Goal: Navigation & Orientation: Find specific page/section

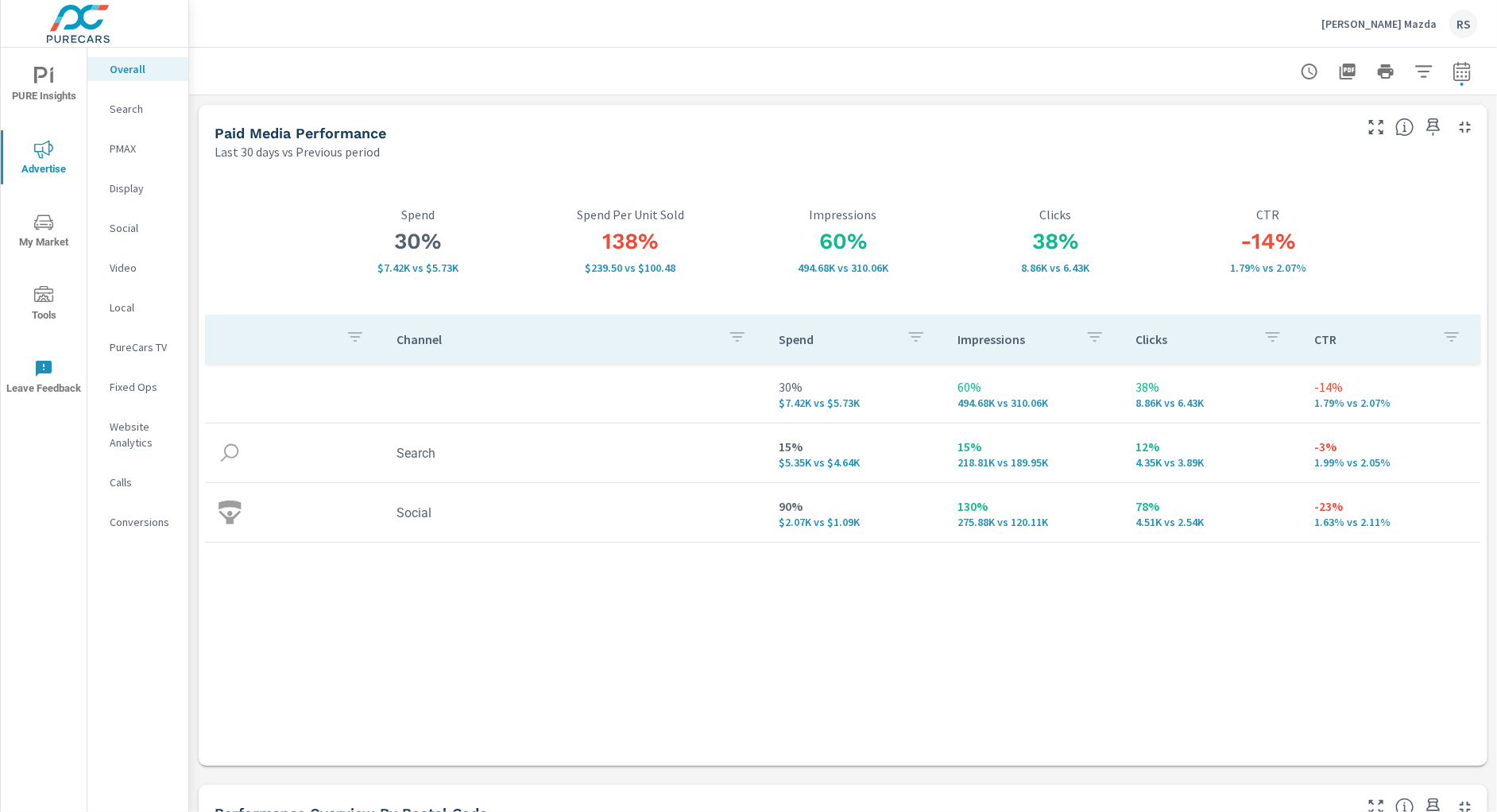
scroll to position [2173, 0]
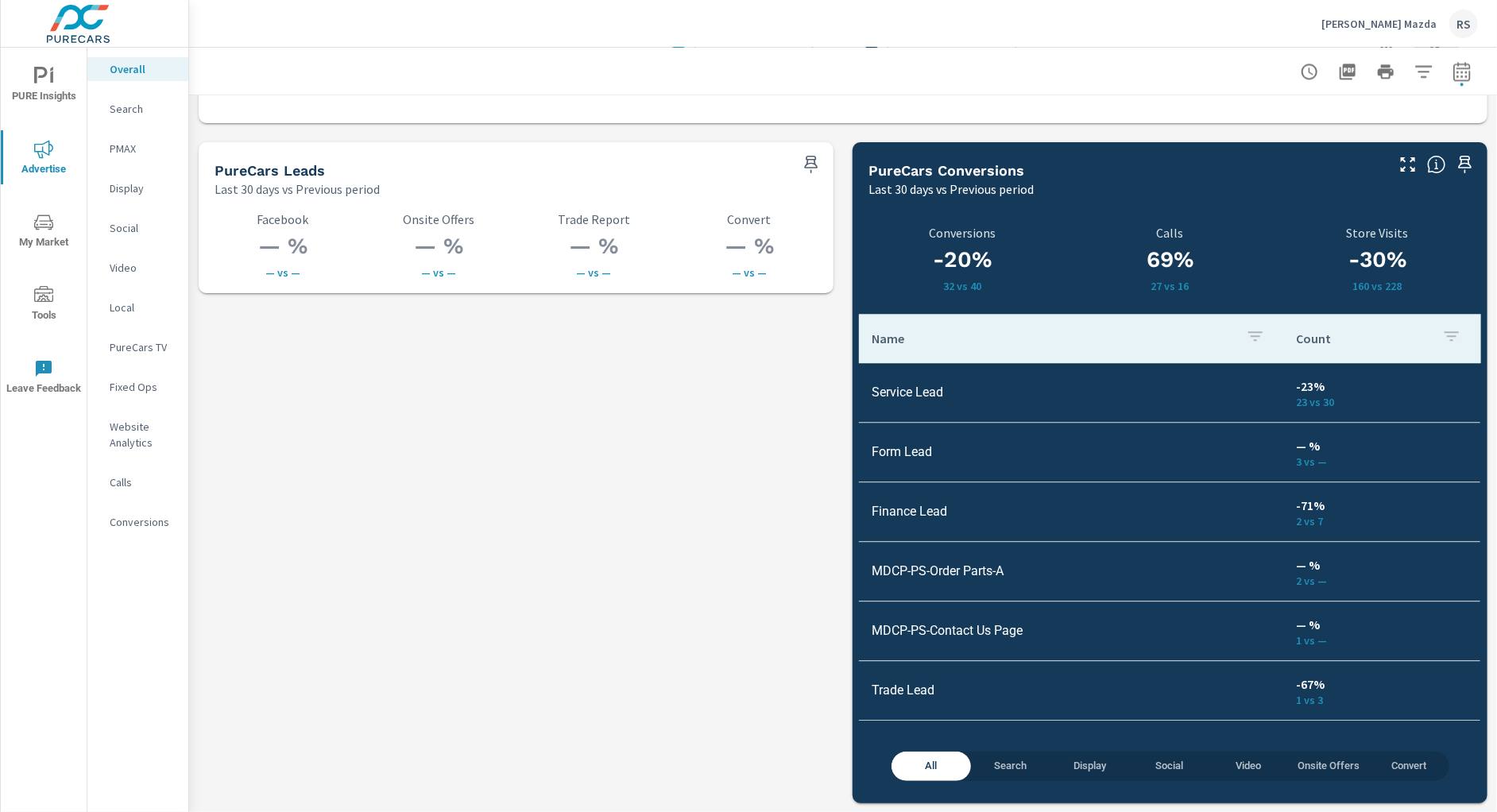
click at [1364, 21] on p "[PERSON_NAME] Mazda" at bounding box center [1379, 24] width 115 height 15
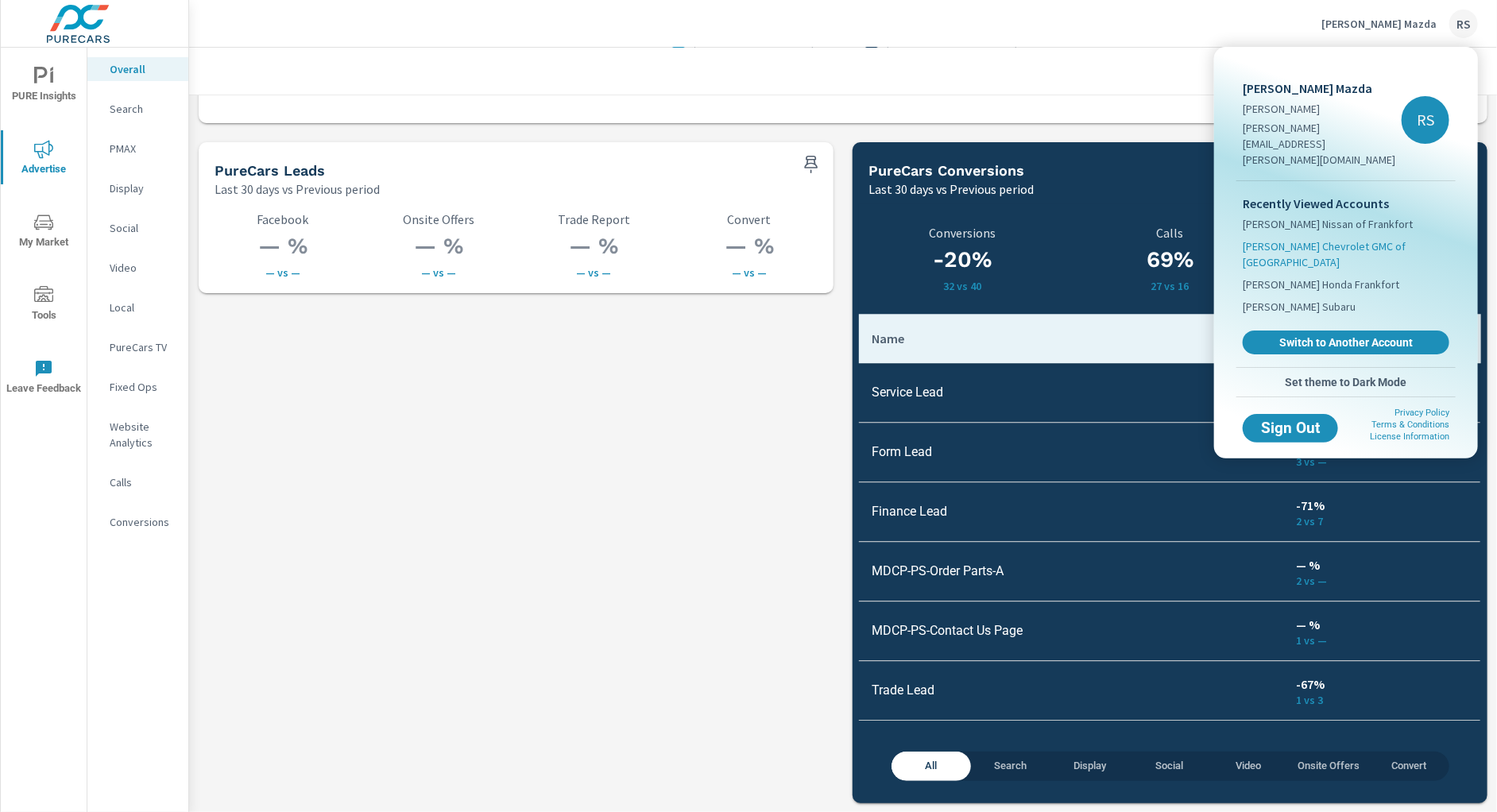
click at [1340, 239] on span "[PERSON_NAME] Chevrolet GMC of [GEOGRAPHIC_DATA]" at bounding box center [1345, 254] width 206 height 32
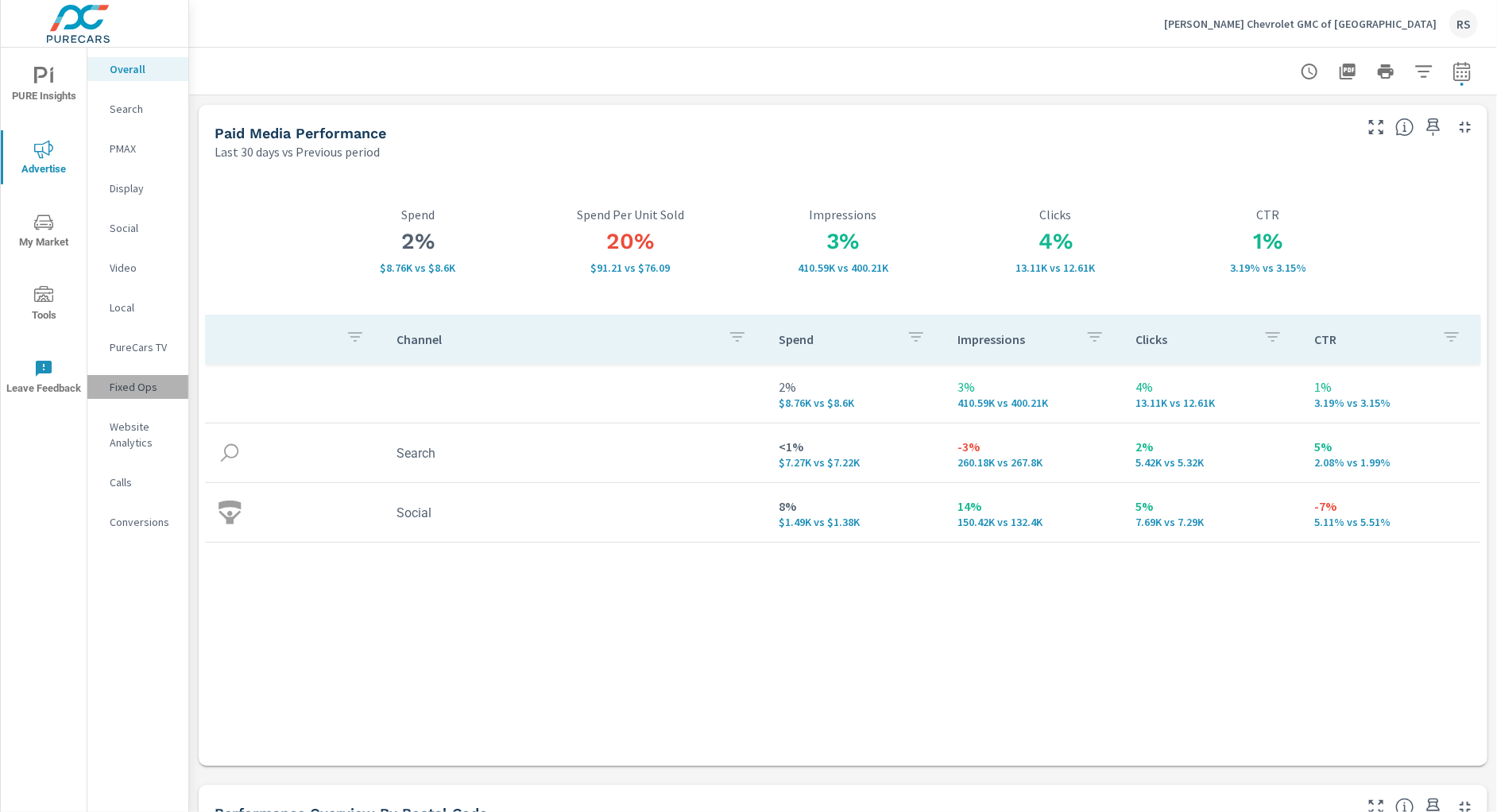
click at [135, 389] on p "Fixed Ops" at bounding box center [143, 387] width 66 height 16
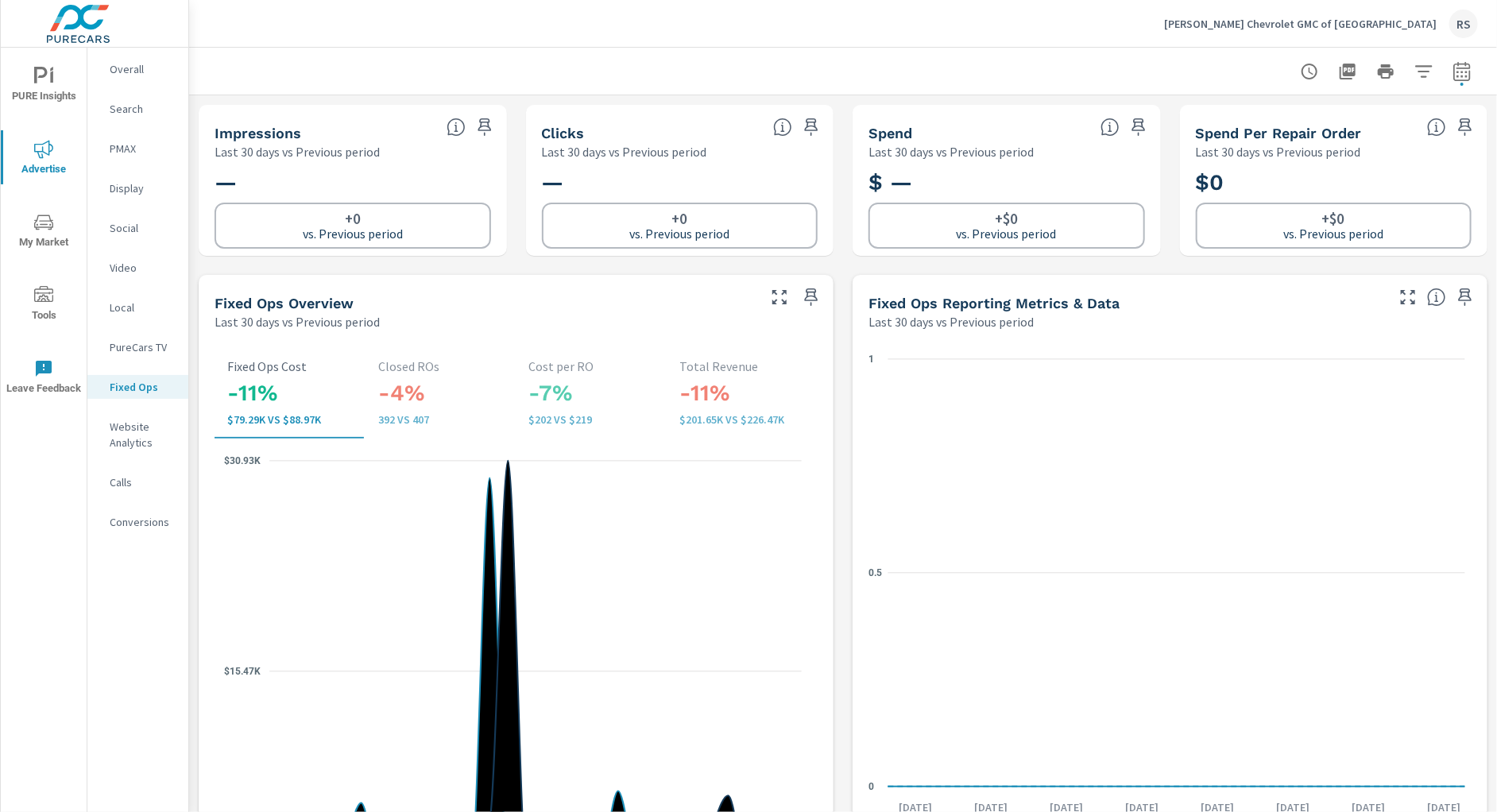
click at [129, 67] on p "Overall" at bounding box center [143, 70] width 66 height 16
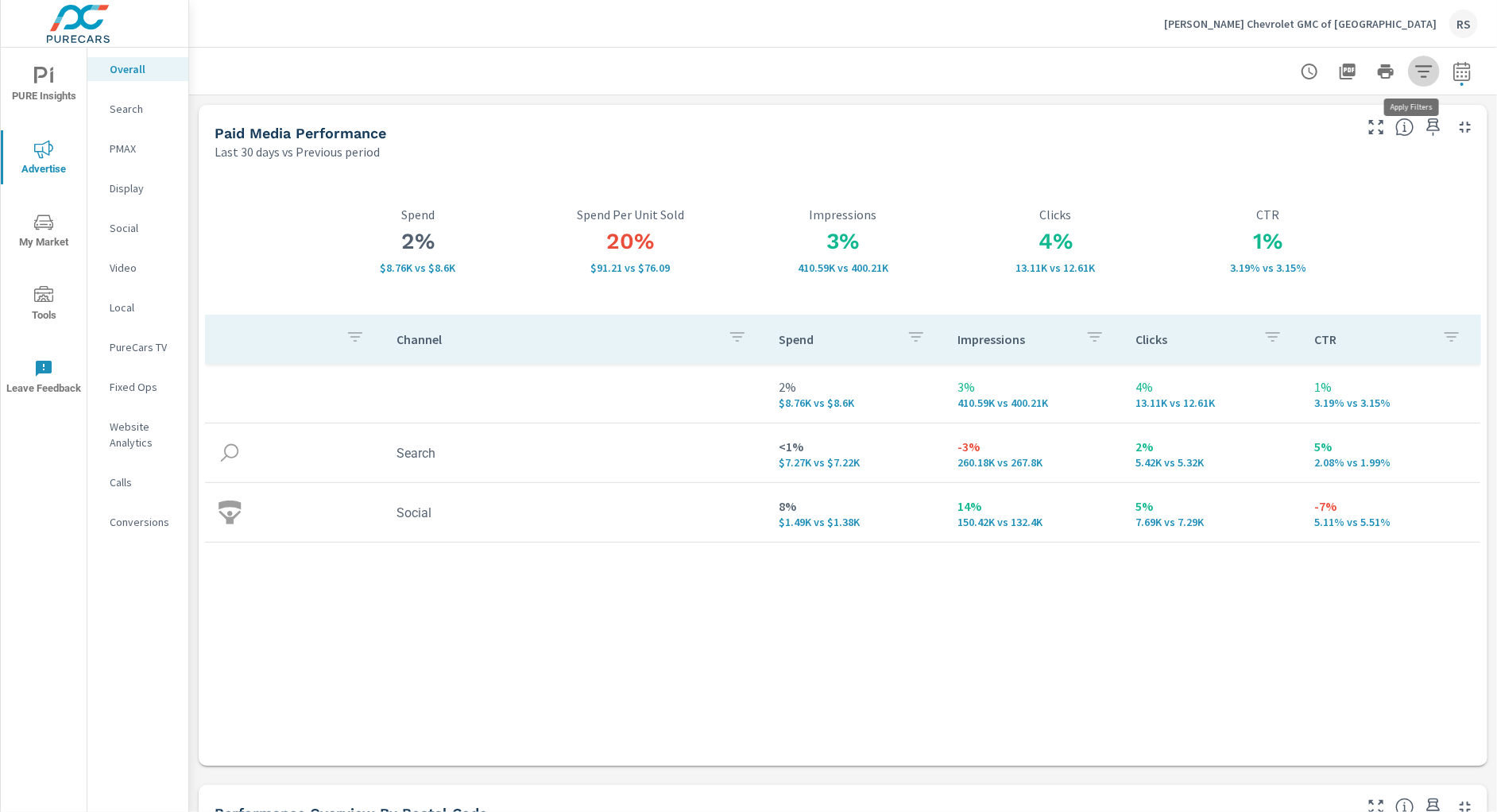
click at [1415, 69] on icon "button" at bounding box center [1424, 72] width 19 height 19
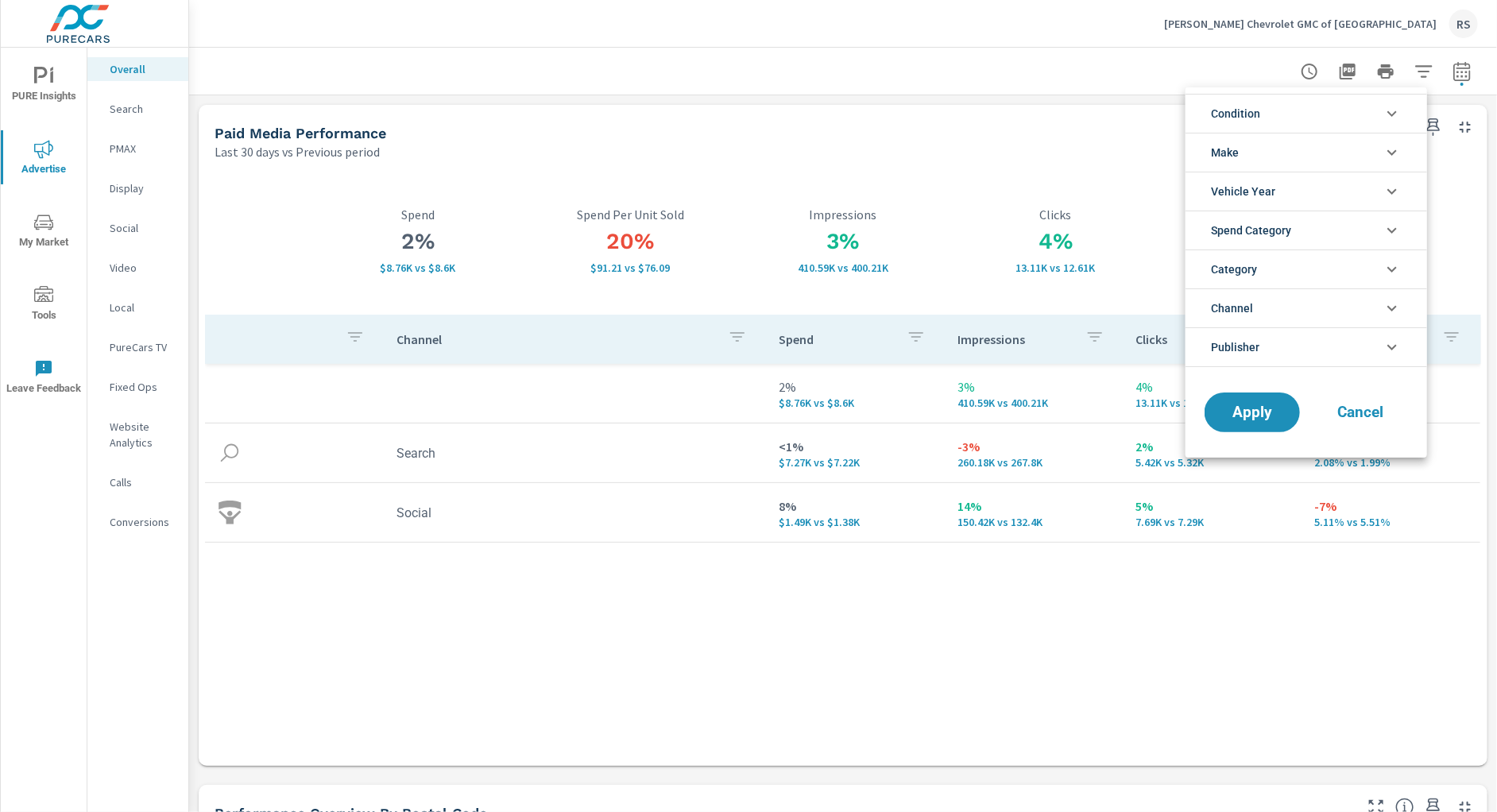
click at [1379, 265] on li "Category" at bounding box center [1306, 269] width 242 height 39
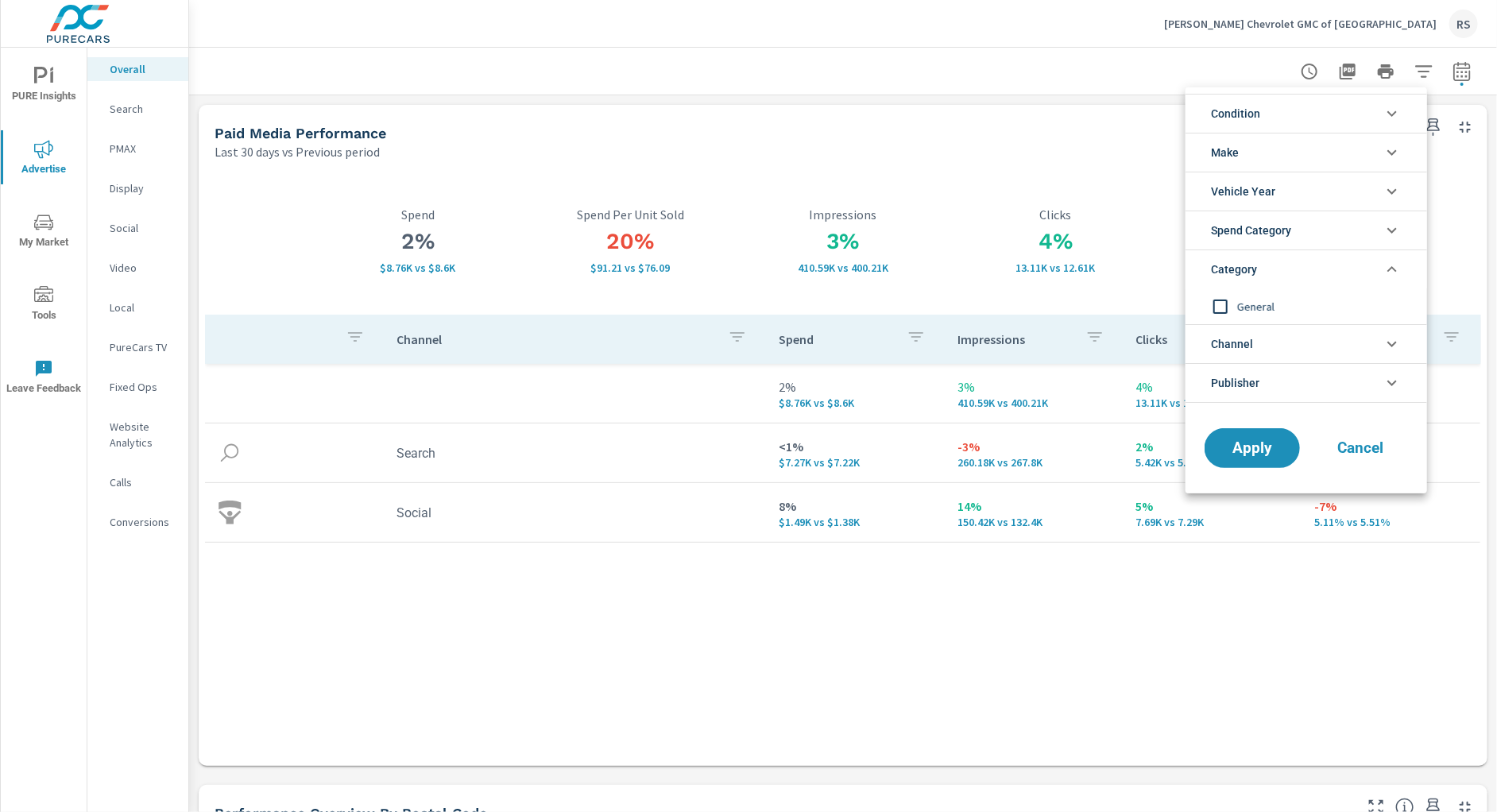
click at [1379, 265] on li "Category" at bounding box center [1306, 269] width 242 height 39
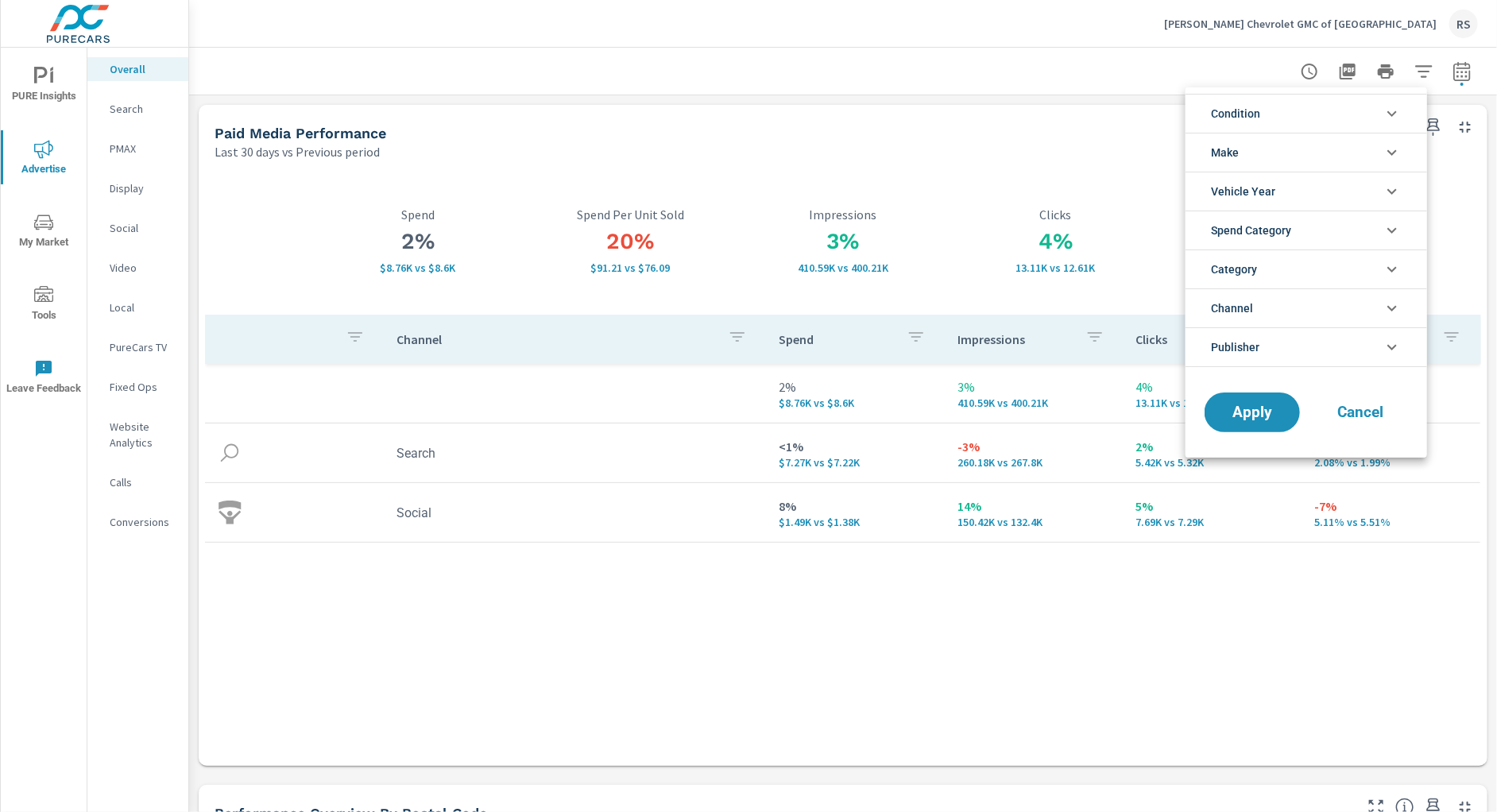
click at [1379, 227] on li "Spend Category" at bounding box center [1306, 230] width 242 height 39
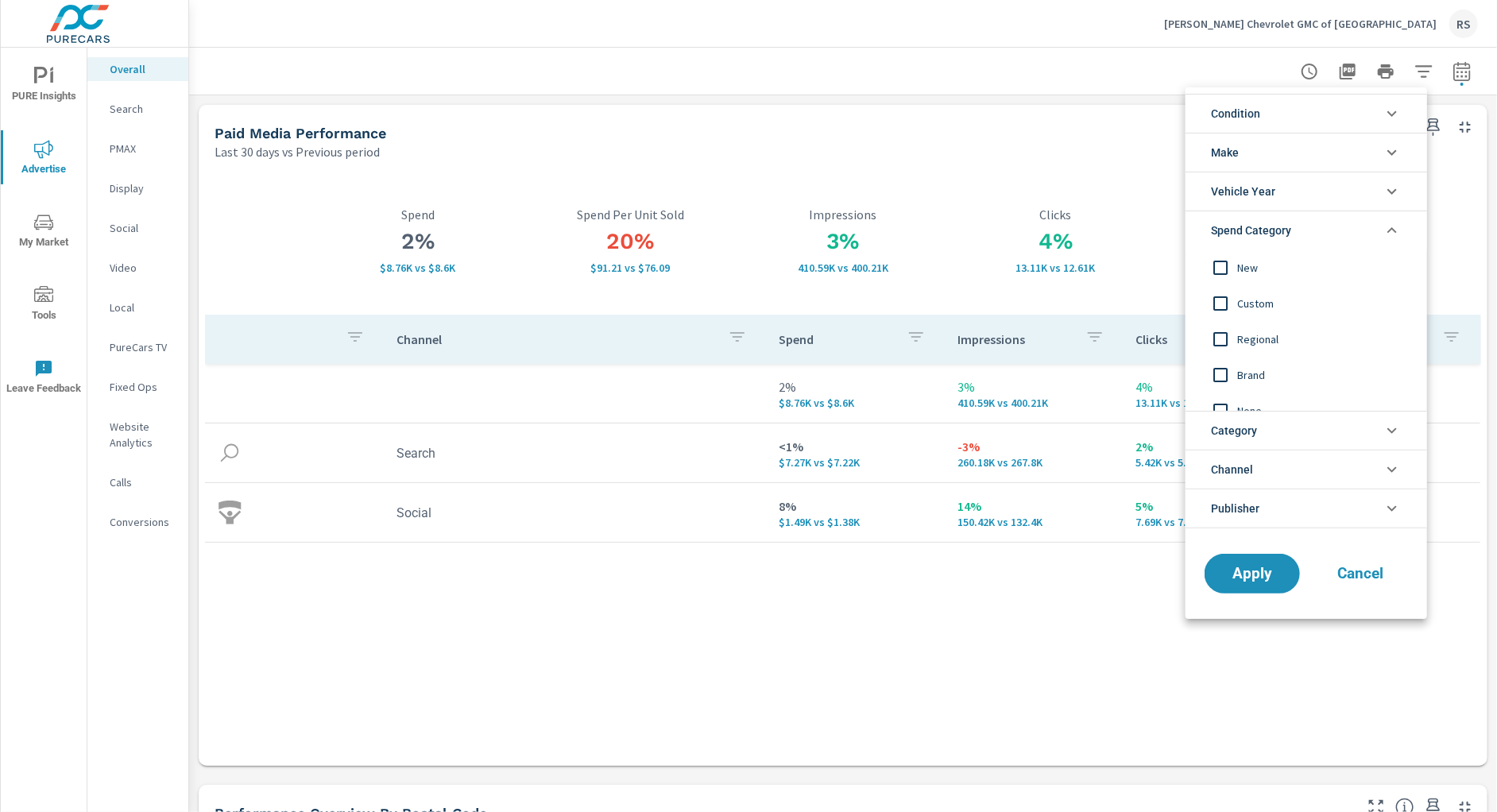
click at [1390, 230] on icon "filter options" at bounding box center [1392, 230] width 19 height 19
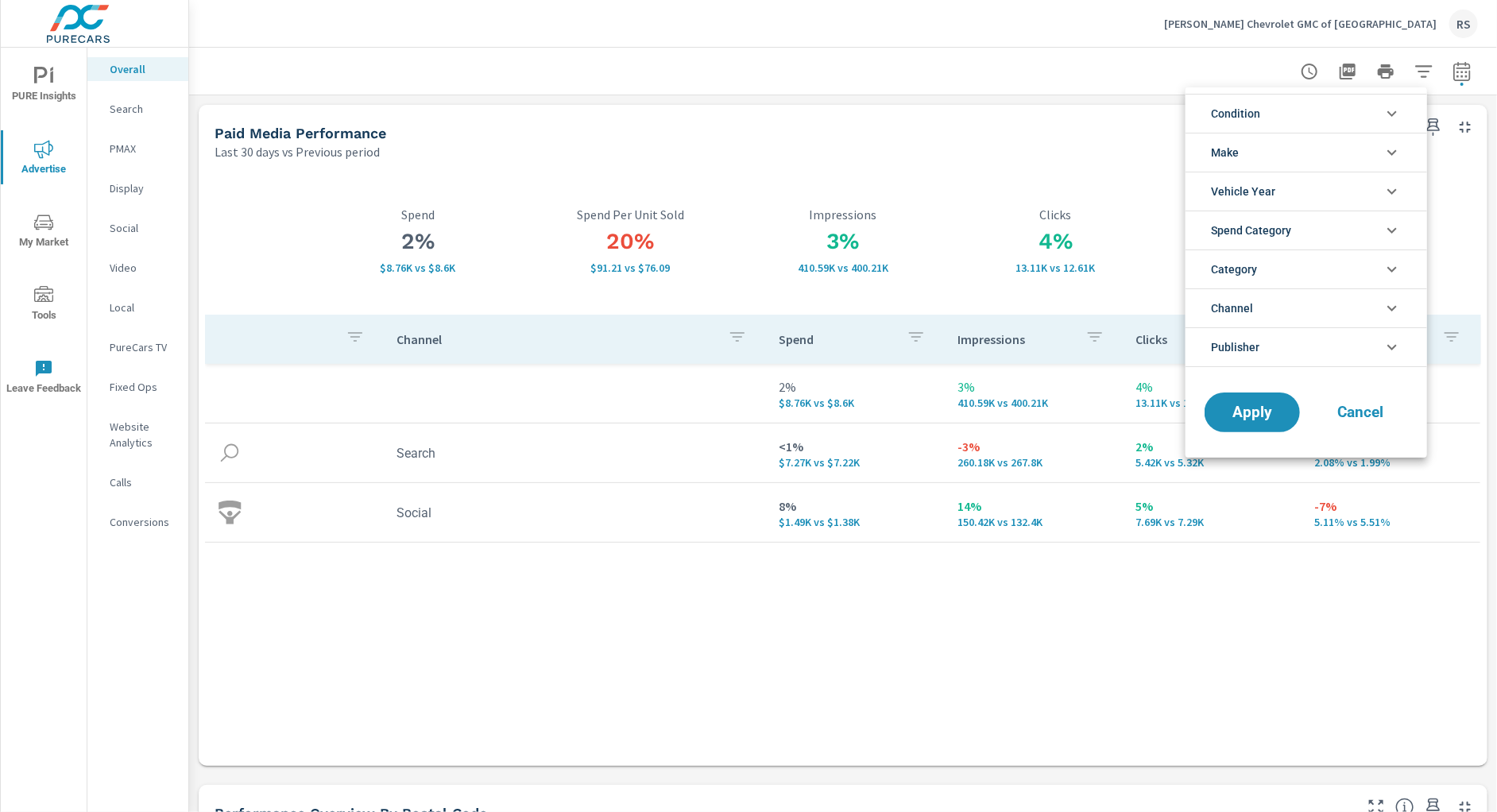
click at [600, 111] on div at bounding box center [748, 406] width 1497 height 812
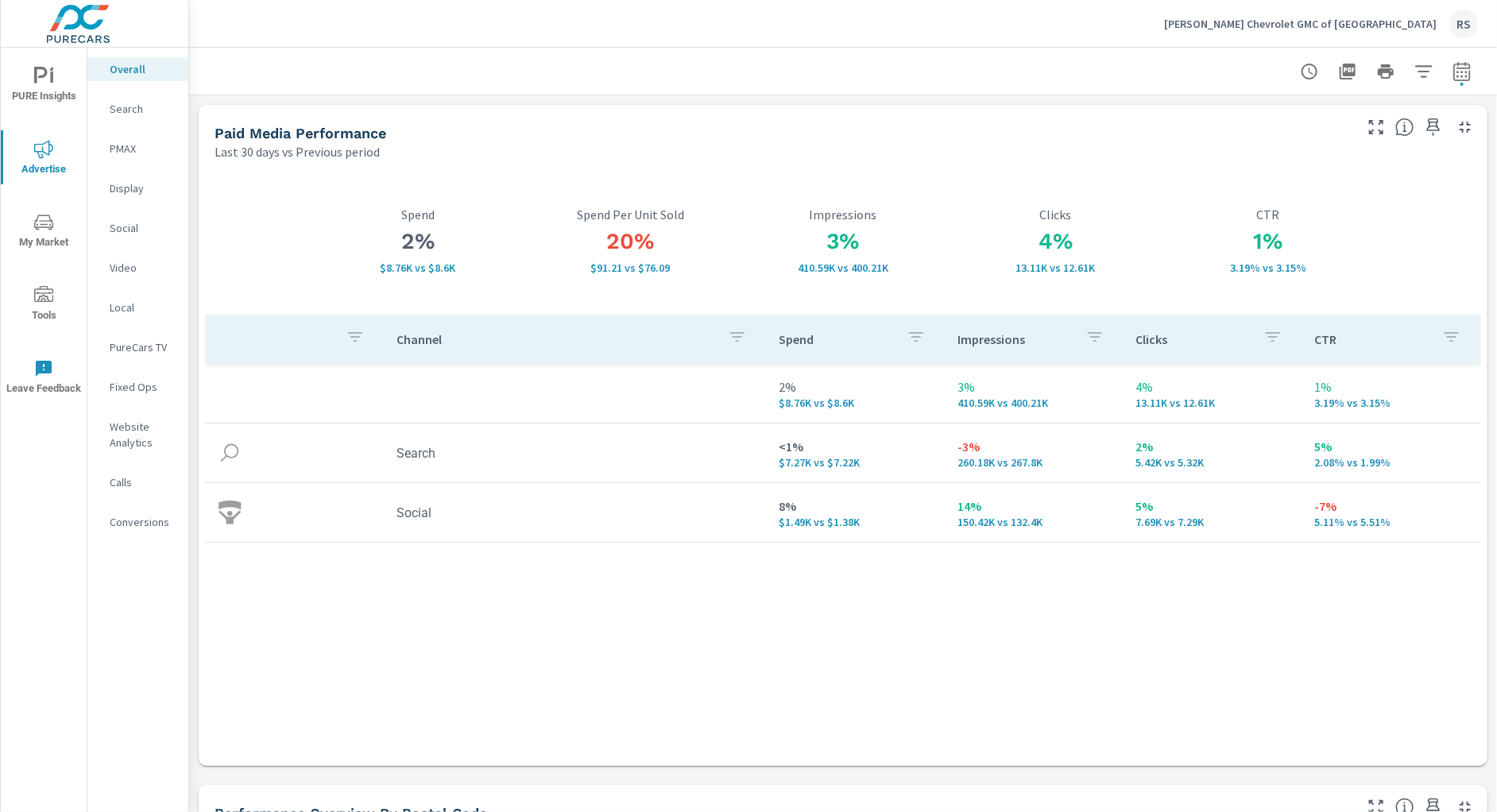
click at [139, 235] on p "Social" at bounding box center [143, 228] width 66 height 16
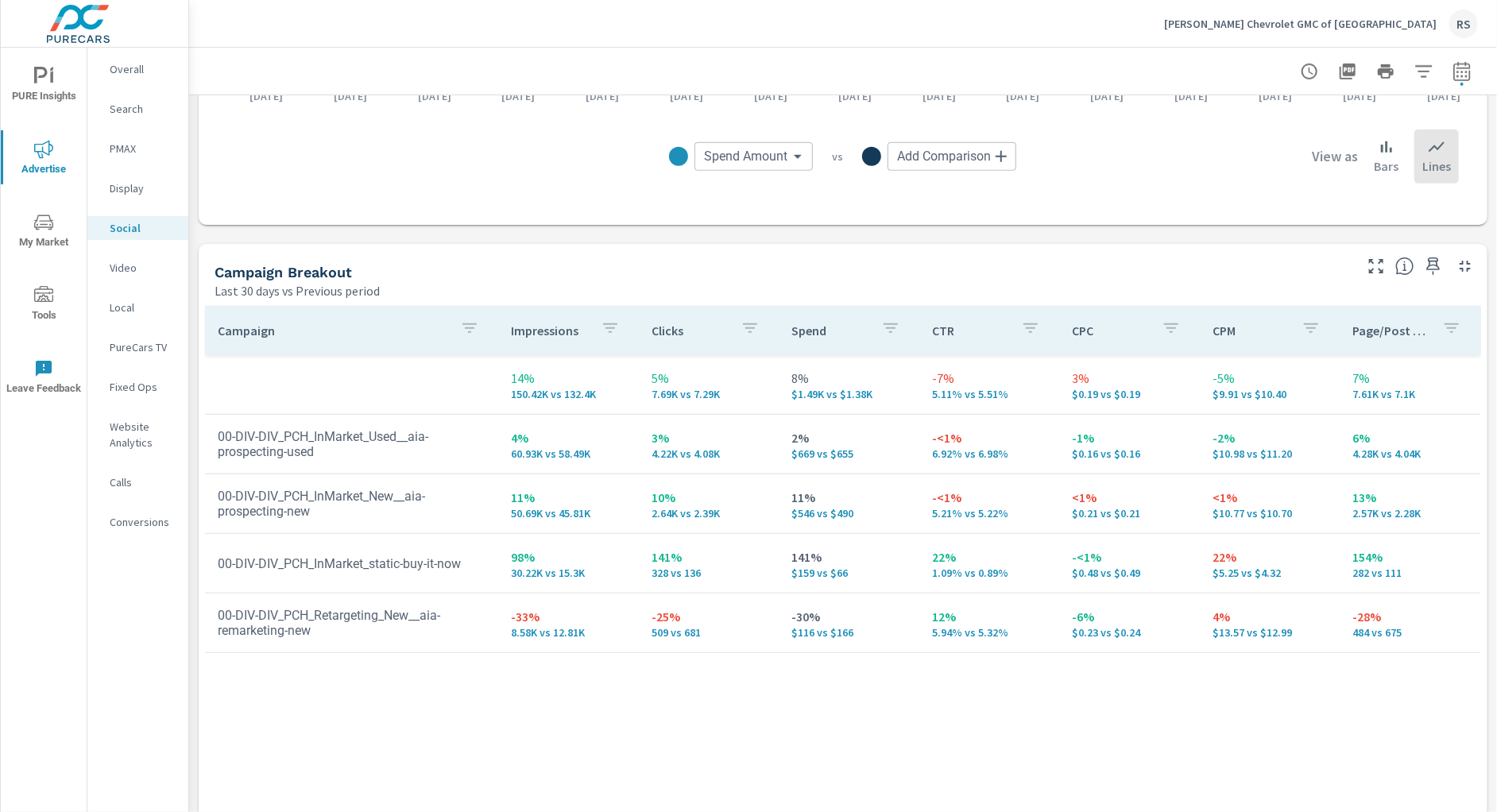
scroll to position [543, 0]
click at [129, 112] on p "Search" at bounding box center [143, 109] width 66 height 16
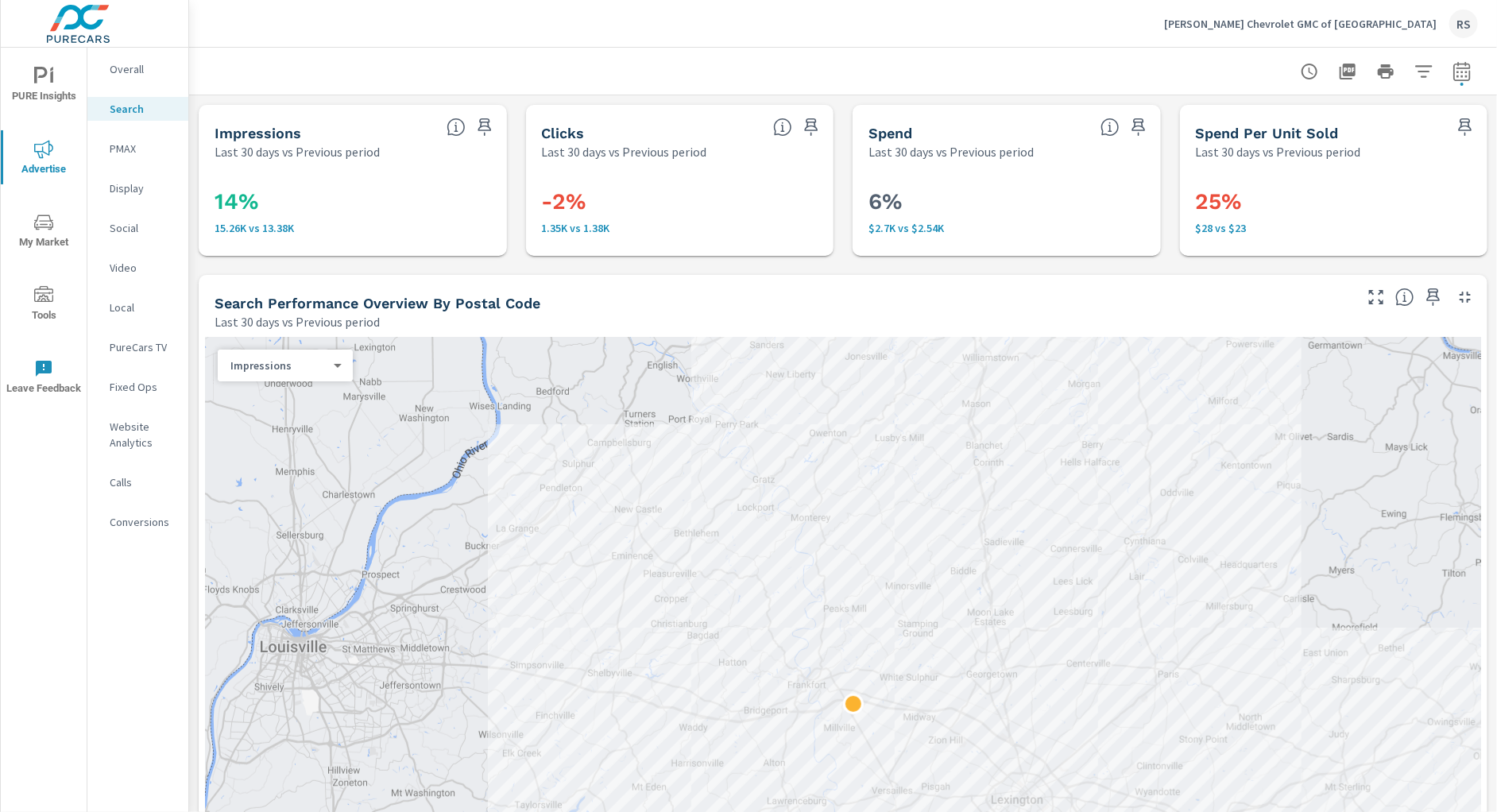
click at [1328, 24] on p "[PERSON_NAME] Chevrolet GMC of [GEOGRAPHIC_DATA]" at bounding box center [1300, 24] width 273 height 15
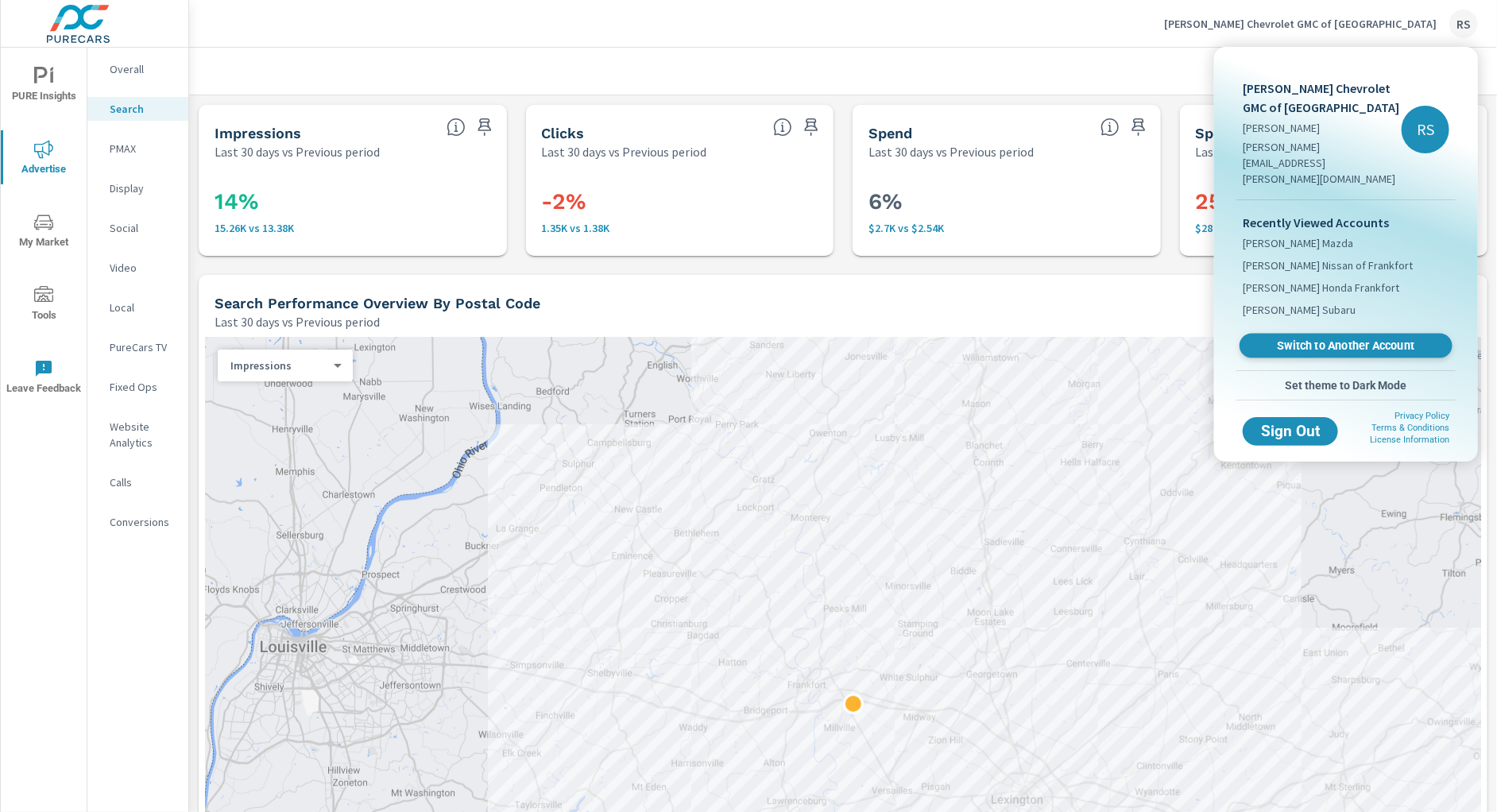
click at [1334, 338] on span "Switch to Another Account" at bounding box center [1345, 345] width 195 height 15
